Goal: Task Accomplishment & Management: Manage account settings

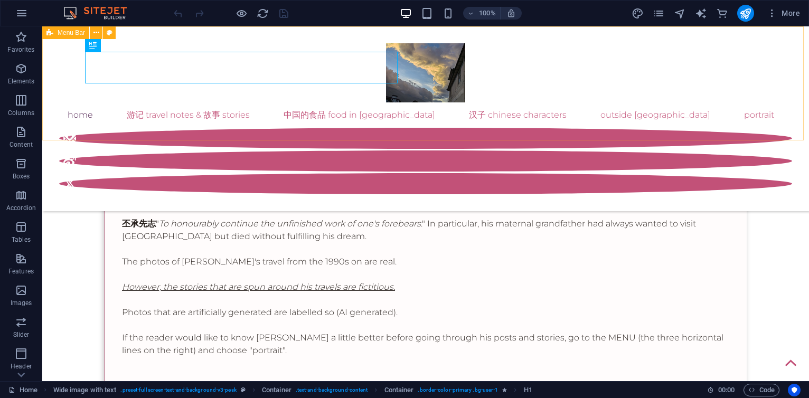
scroll to position [127, 0]
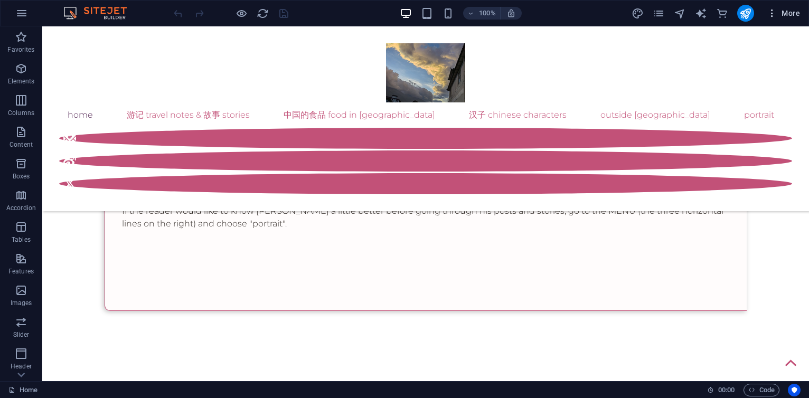
click at [792, 11] on span "More" at bounding box center [783, 13] width 33 height 11
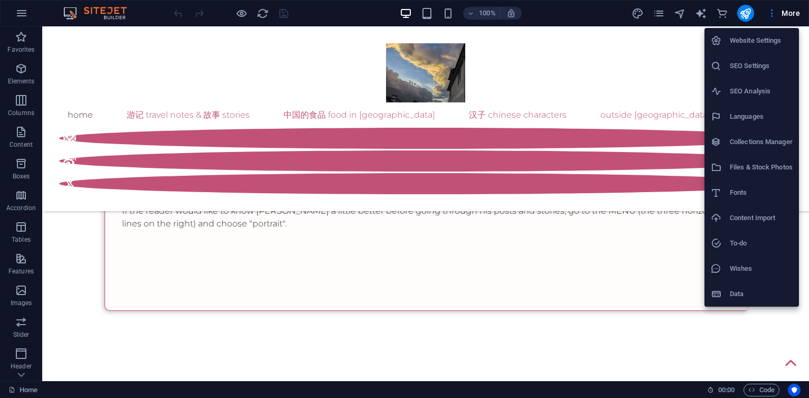
click at [760, 141] on h6 "Collections Manager" at bounding box center [761, 142] width 63 height 13
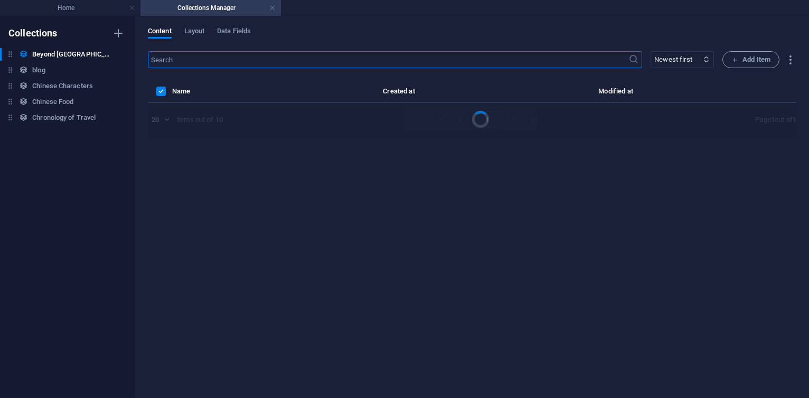
select select "columns.publishing_date_DESC"
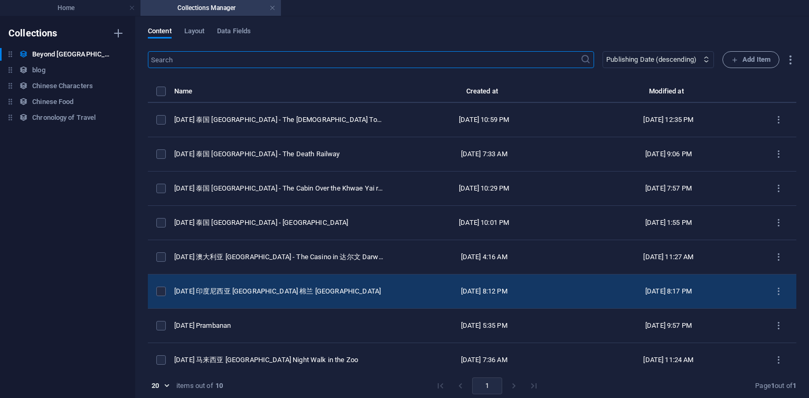
click at [313, 288] on div "[DATE] 印度尼西亚 [GEOGRAPHIC_DATA] 棉兰 [GEOGRAPHIC_DATA]" at bounding box center [278, 292] width 209 height 10
select select "original photos"
select select "[GEOGRAPHIC_DATA]"
select select "2016"
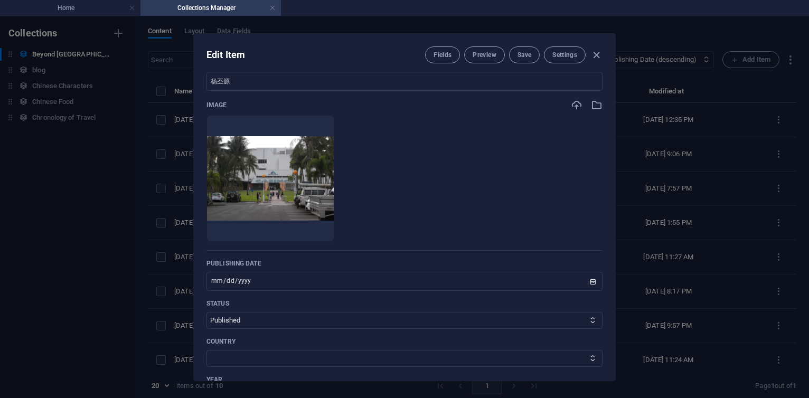
scroll to position [317, 0]
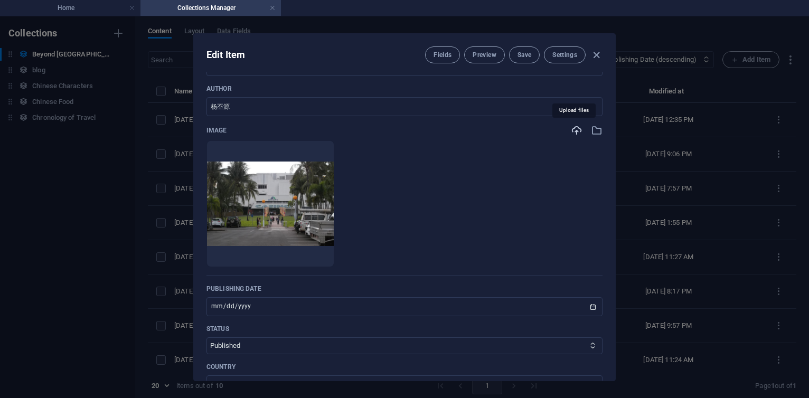
click at [576, 129] on icon "button" at bounding box center [577, 131] width 12 height 12
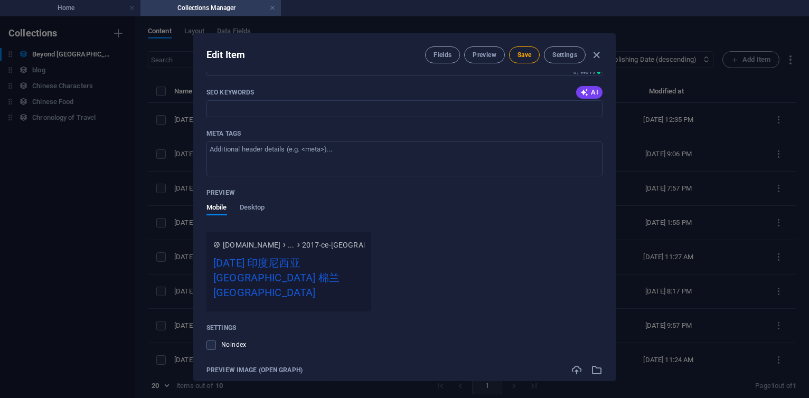
scroll to position [1014, 0]
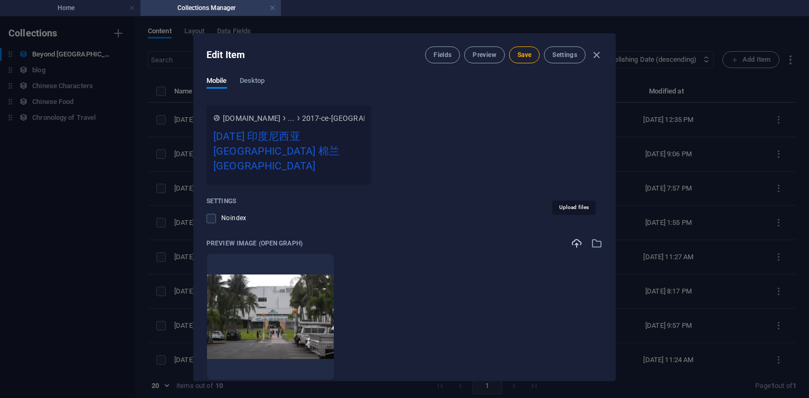
click at [573, 238] on icon "button" at bounding box center [577, 244] width 12 height 12
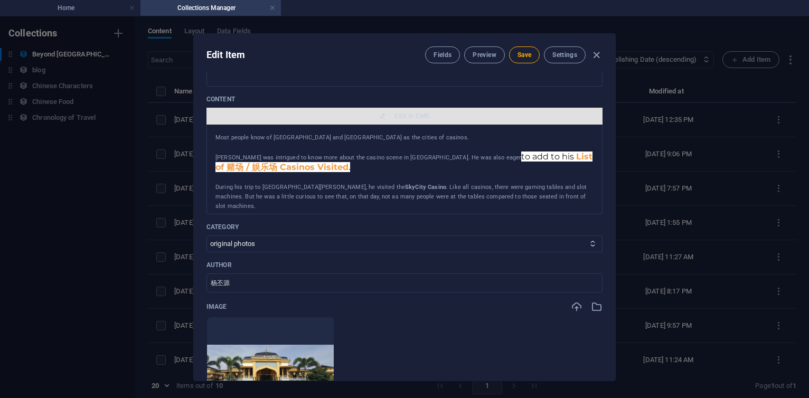
scroll to position [127, 0]
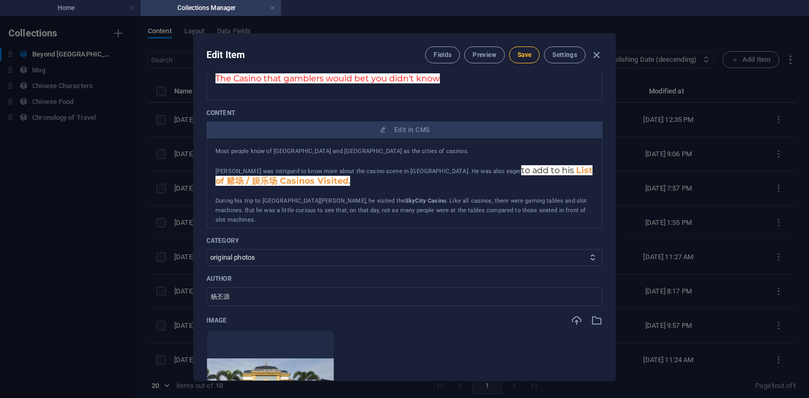
click at [527, 58] on span "Save" at bounding box center [525, 55] width 14 height 8
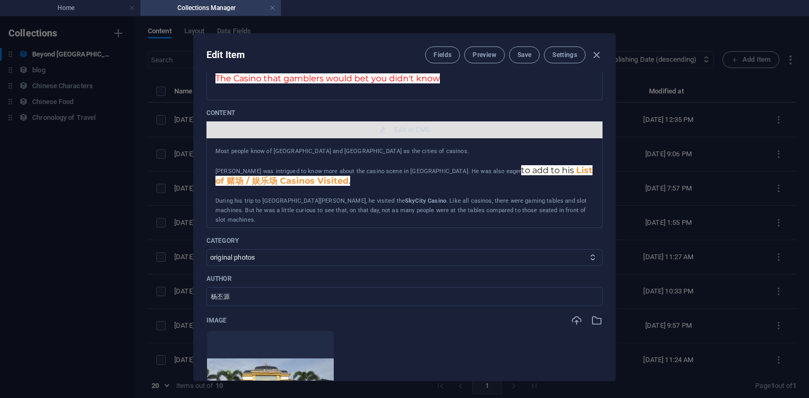
scroll to position [0, 0]
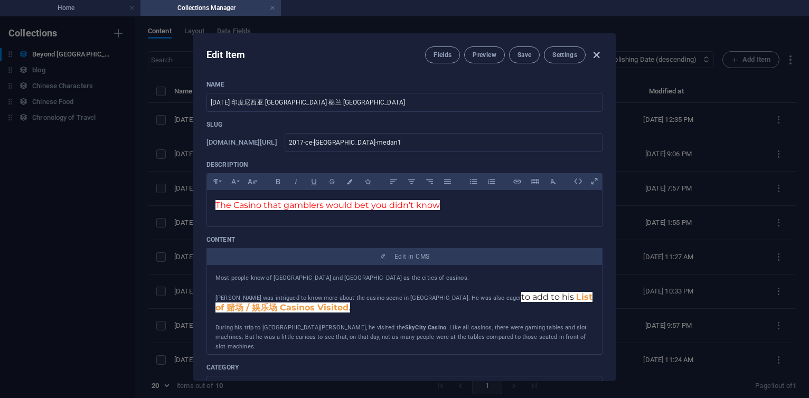
click at [594, 53] on icon "button" at bounding box center [597, 55] width 12 height 12
